Goal: Task Accomplishment & Management: Manage account settings

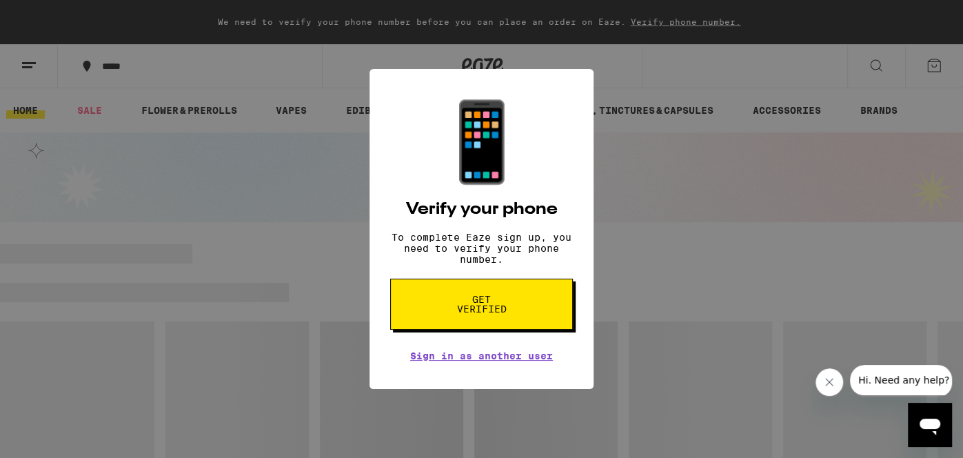
click at [460, 314] on span "Get verified" at bounding box center [481, 303] width 71 height 19
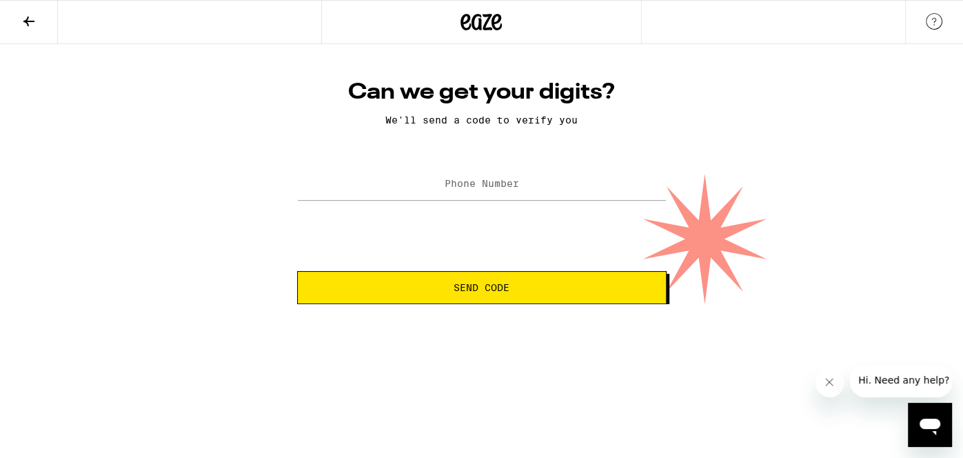
click at [508, 205] on div at bounding box center [481, 184] width 369 height 41
click at [522, 194] on input "Phone Number" at bounding box center [481, 184] width 369 height 31
type input "[PHONE_NUMBER]"
click at [393, 280] on button "Send Code" at bounding box center [481, 287] width 369 height 33
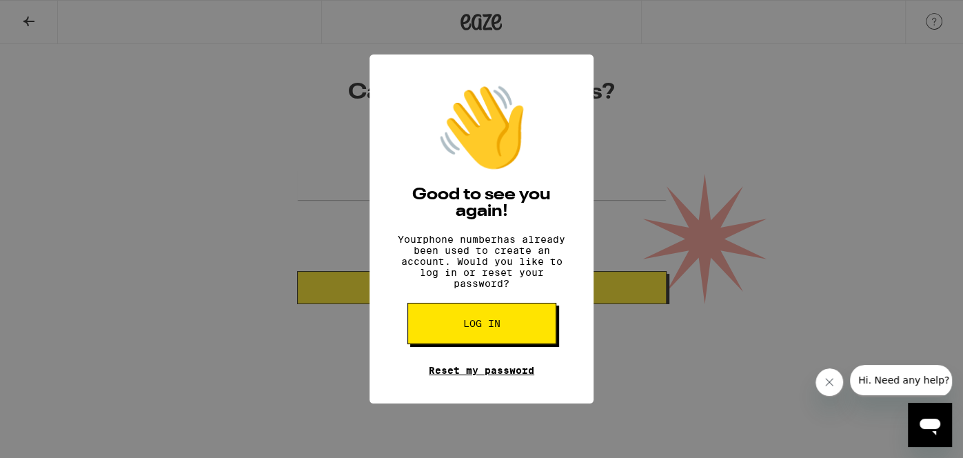
click at [486, 375] on link "Reset my password" at bounding box center [481, 370] width 105 height 11
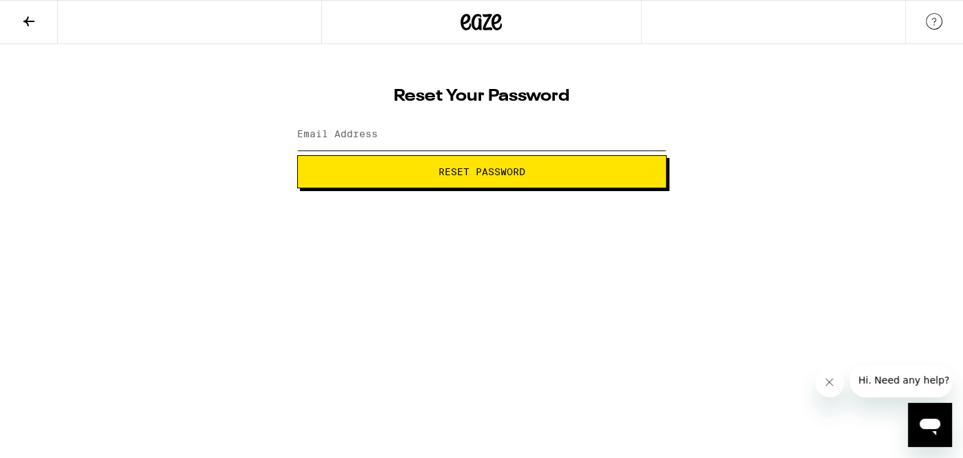
click at [427, 133] on input "Email Address" at bounding box center [481, 134] width 369 height 31
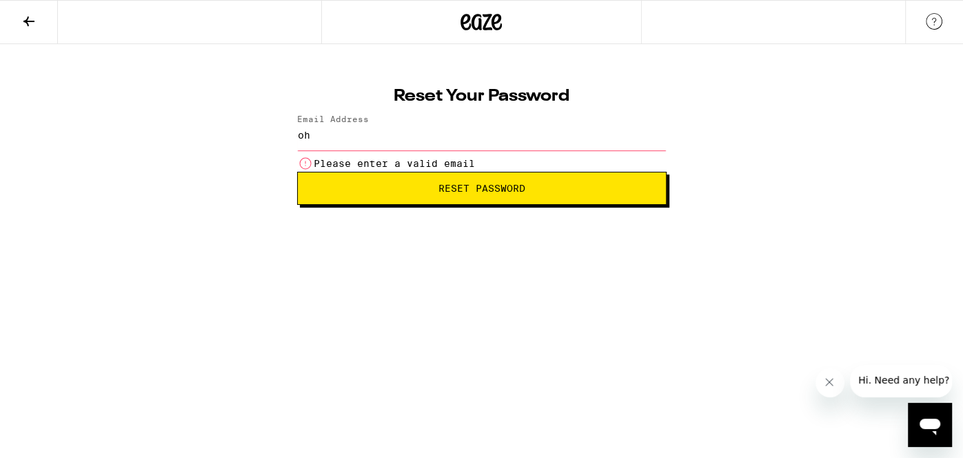
click at [479, 130] on input "oh" at bounding box center [481, 134] width 369 height 31
type input "[EMAIL_ADDRESS][DOMAIN_NAME]"
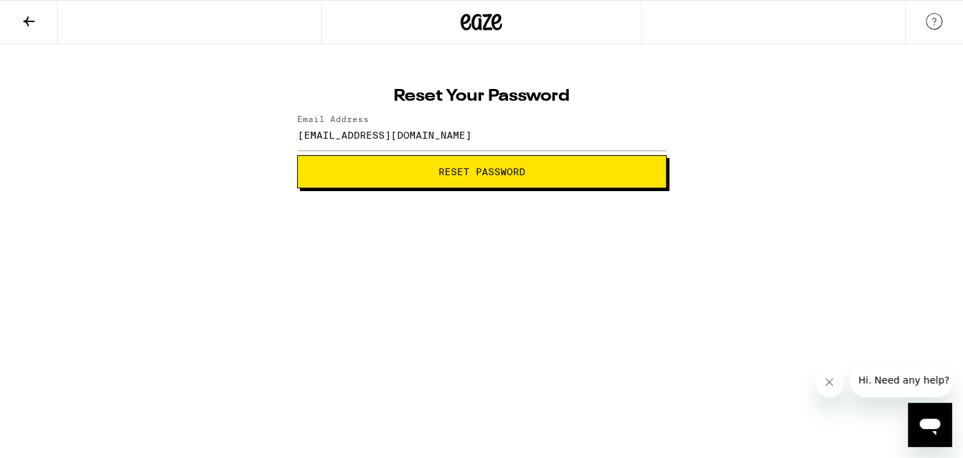
click at [486, 178] on button "Reset Password" at bounding box center [481, 171] width 369 height 33
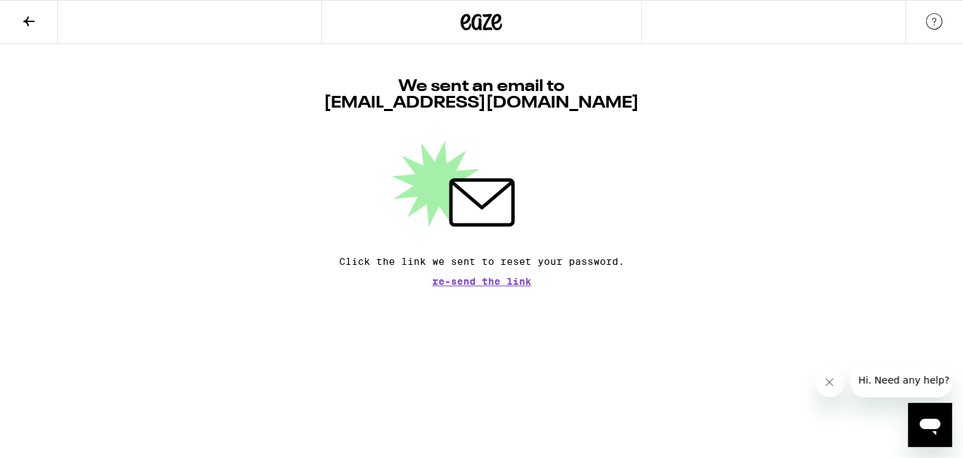
click at [29, 8] on button at bounding box center [29, 22] width 58 height 43
